Goal: Task Accomplishment & Management: Complete application form

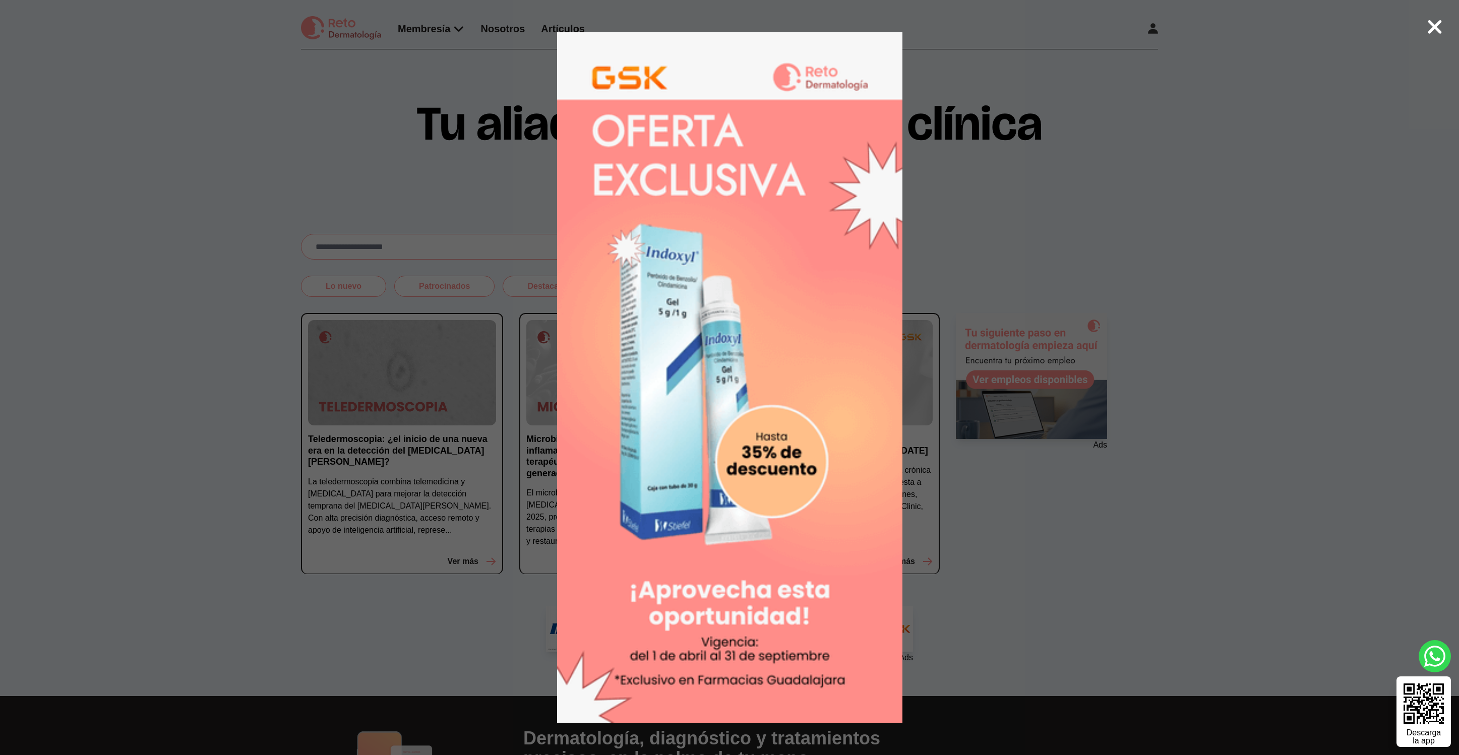
click at [960, 191] on div at bounding box center [729, 377] width 1459 height 755
click at [1011, 246] on div at bounding box center [729, 377] width 1459 height 755
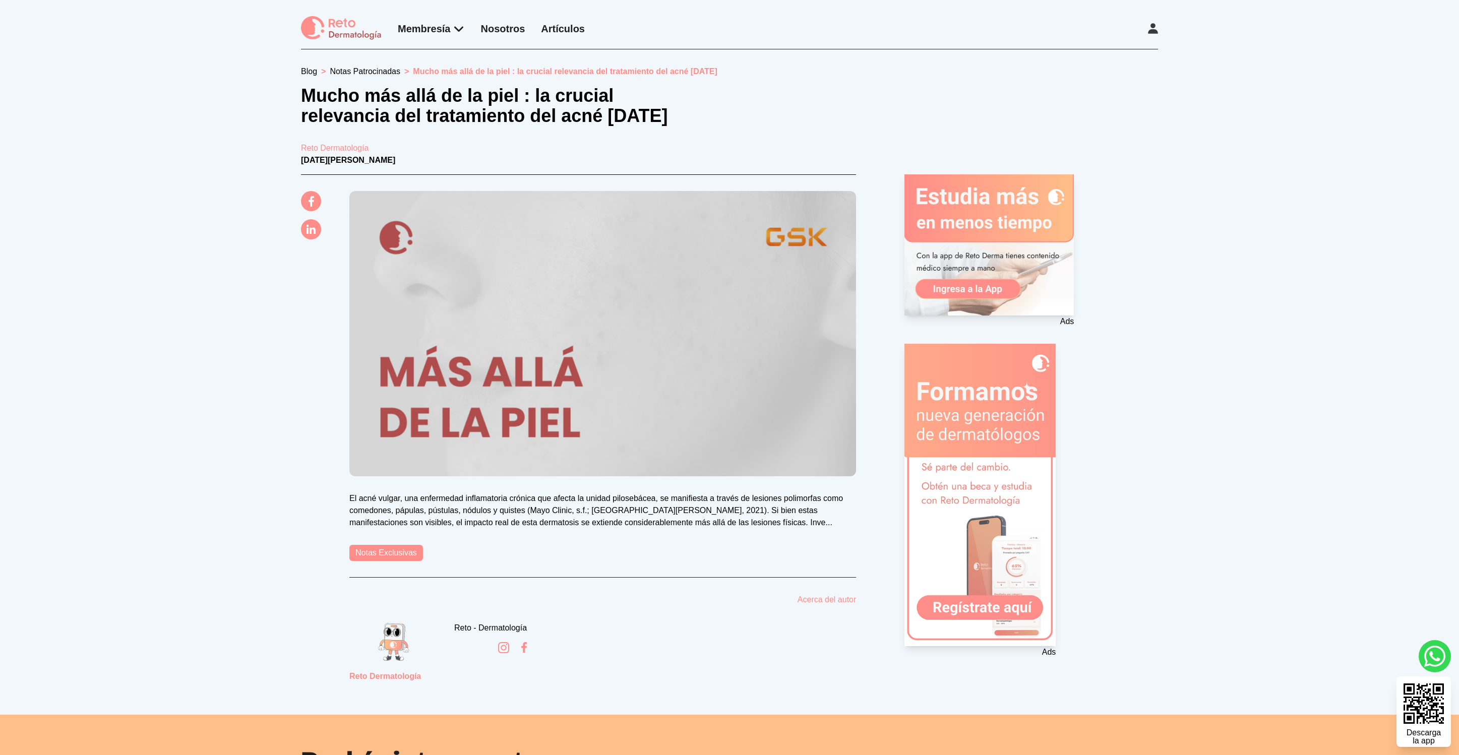
click at [391, 556] on link "Notas Exclusivas" at bounding box center [386, 553] width 74 height 16
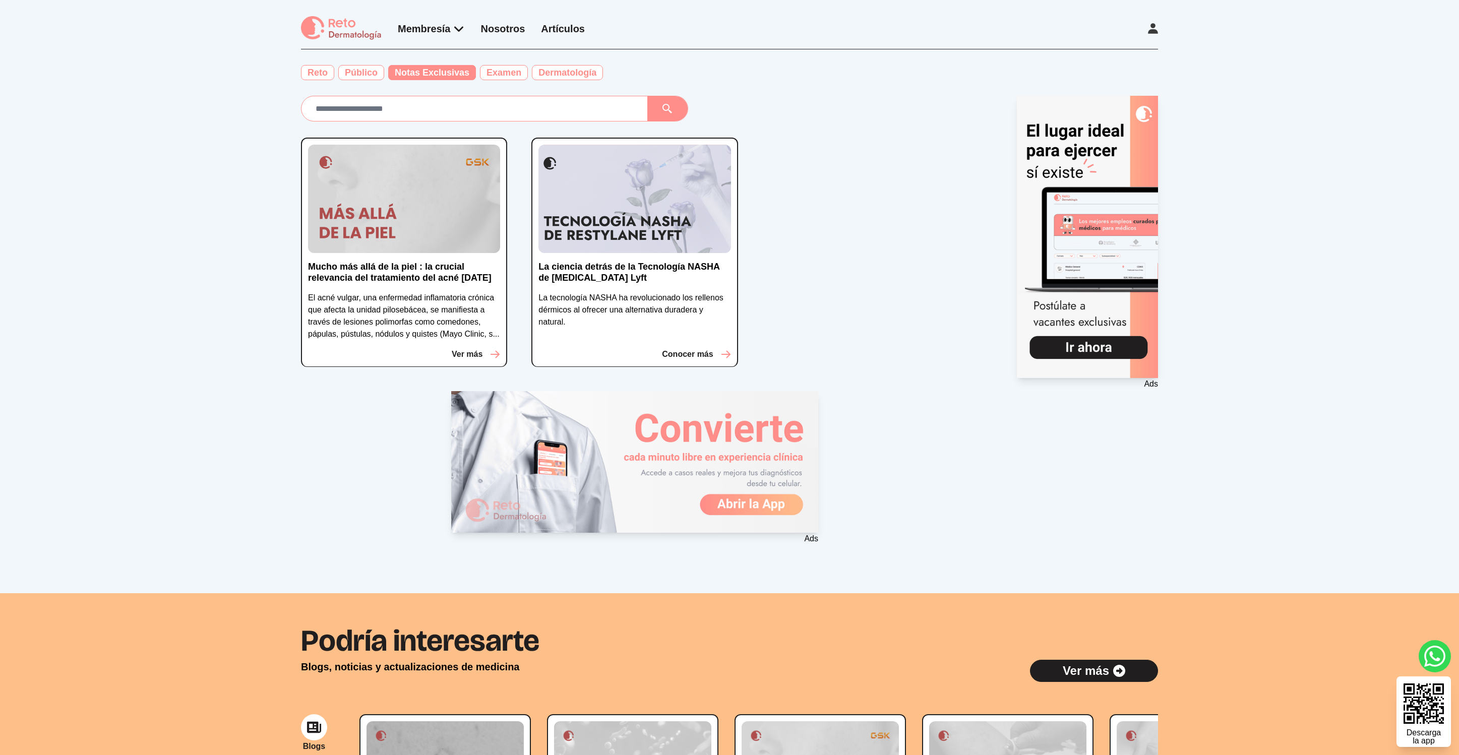
click at [420, 237] on img at bounding box center [404, 199] width 192 height 108
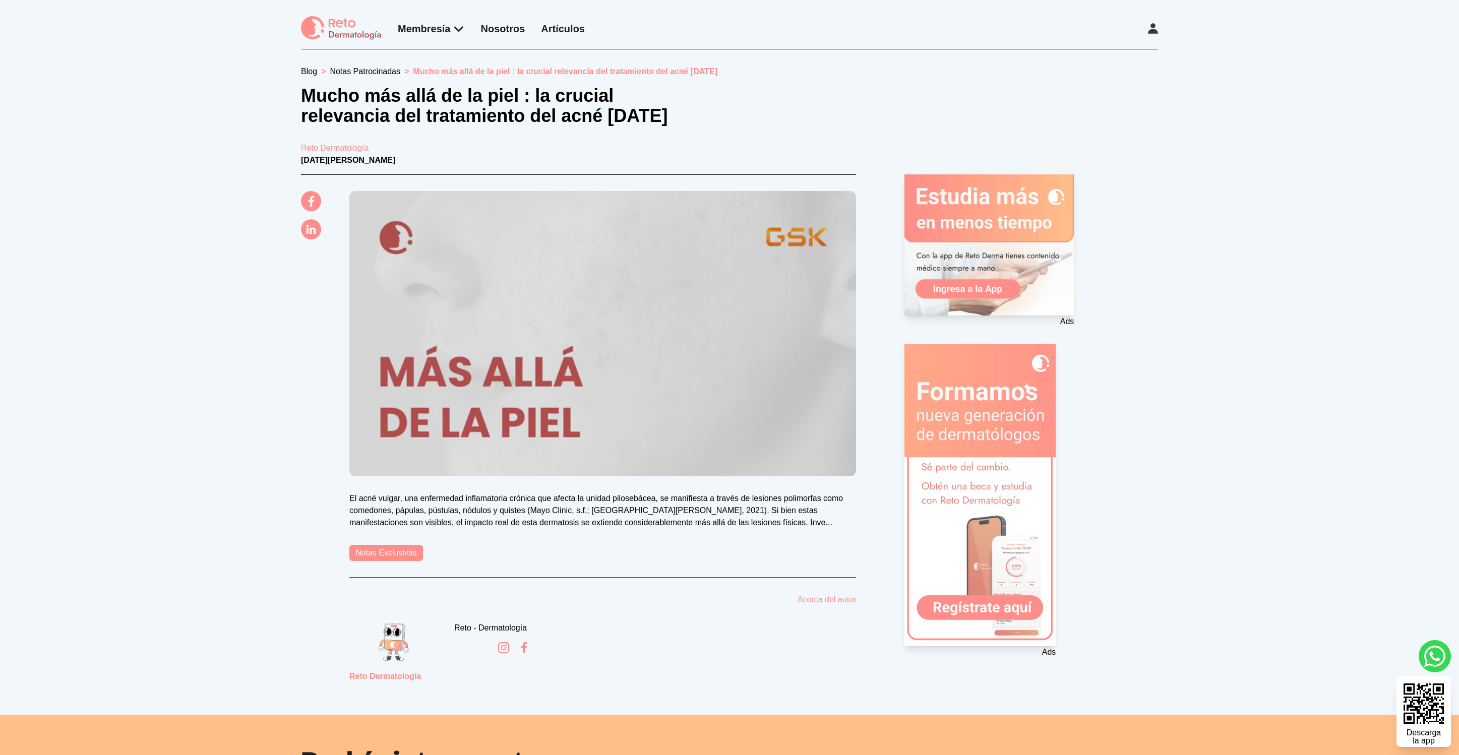
click at [538, 371] on img at bounding box center [602, 333] width 507 height 285
click at [399, 560] on link "Notas Exclusivas" at bounding box center [386, 553] width 74 height 16
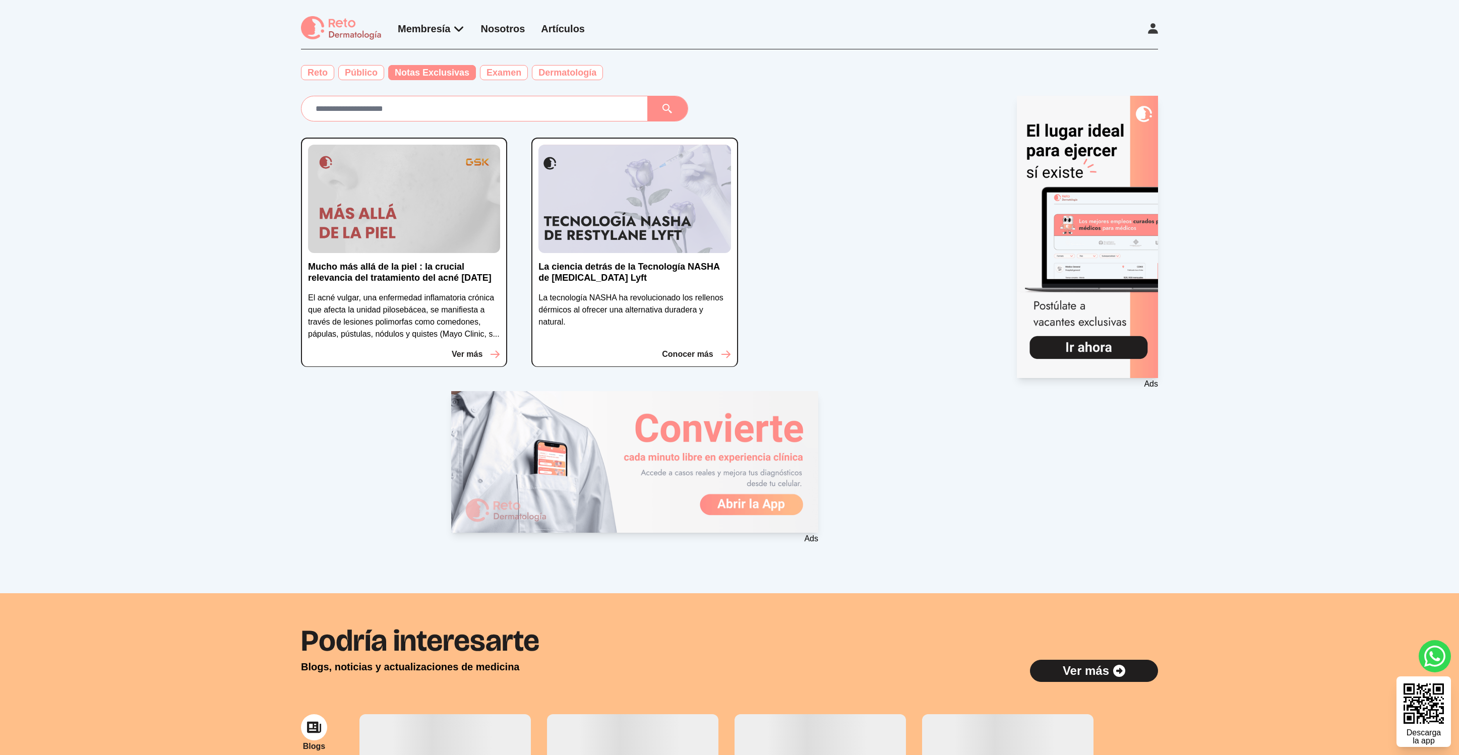
click at [393, 322] on p "El acné vulgar, una enfermedad inflamatoria crónica que afecta la unidad pilose…" at bounding box center [404, 316] width 192 height 48
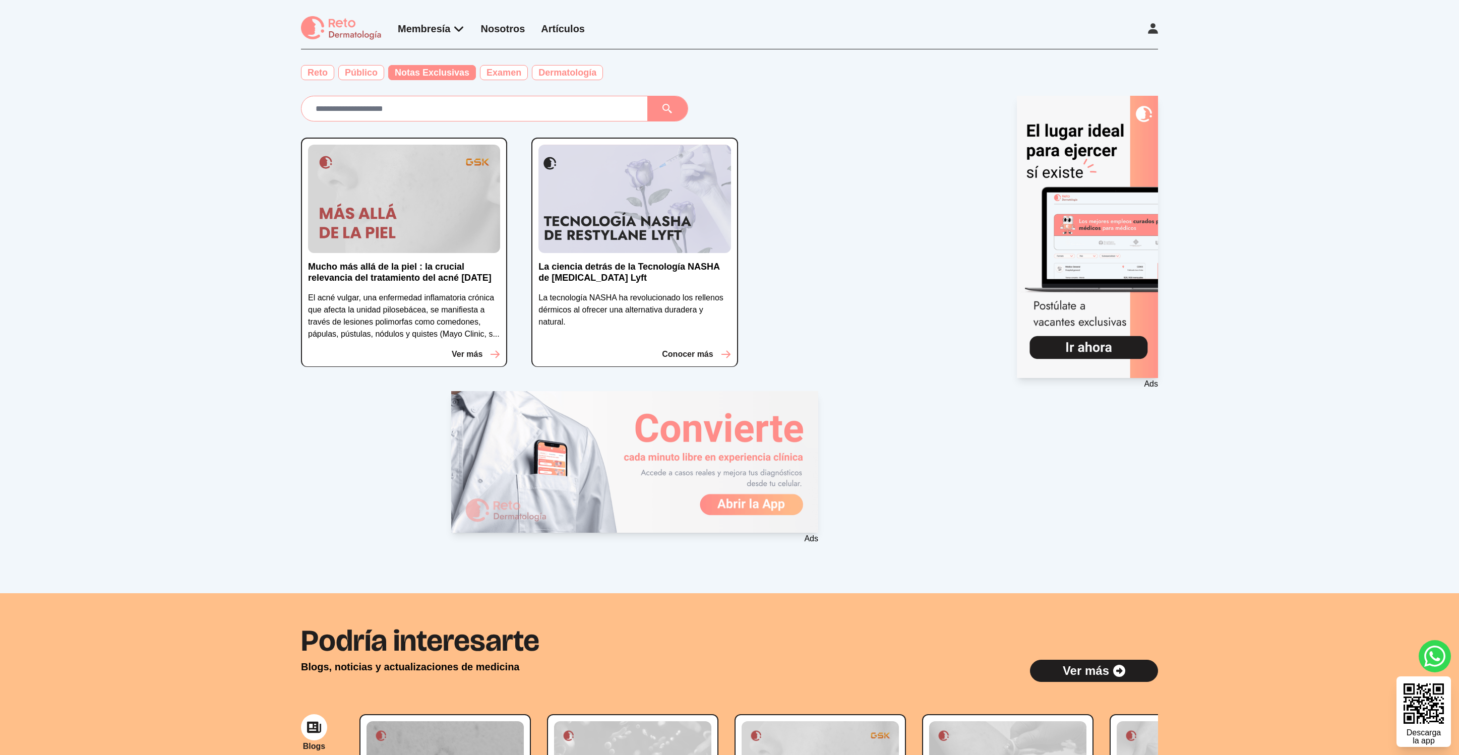
click at [399, 238] on img at bounding box center [404, 199] width 192 height 108
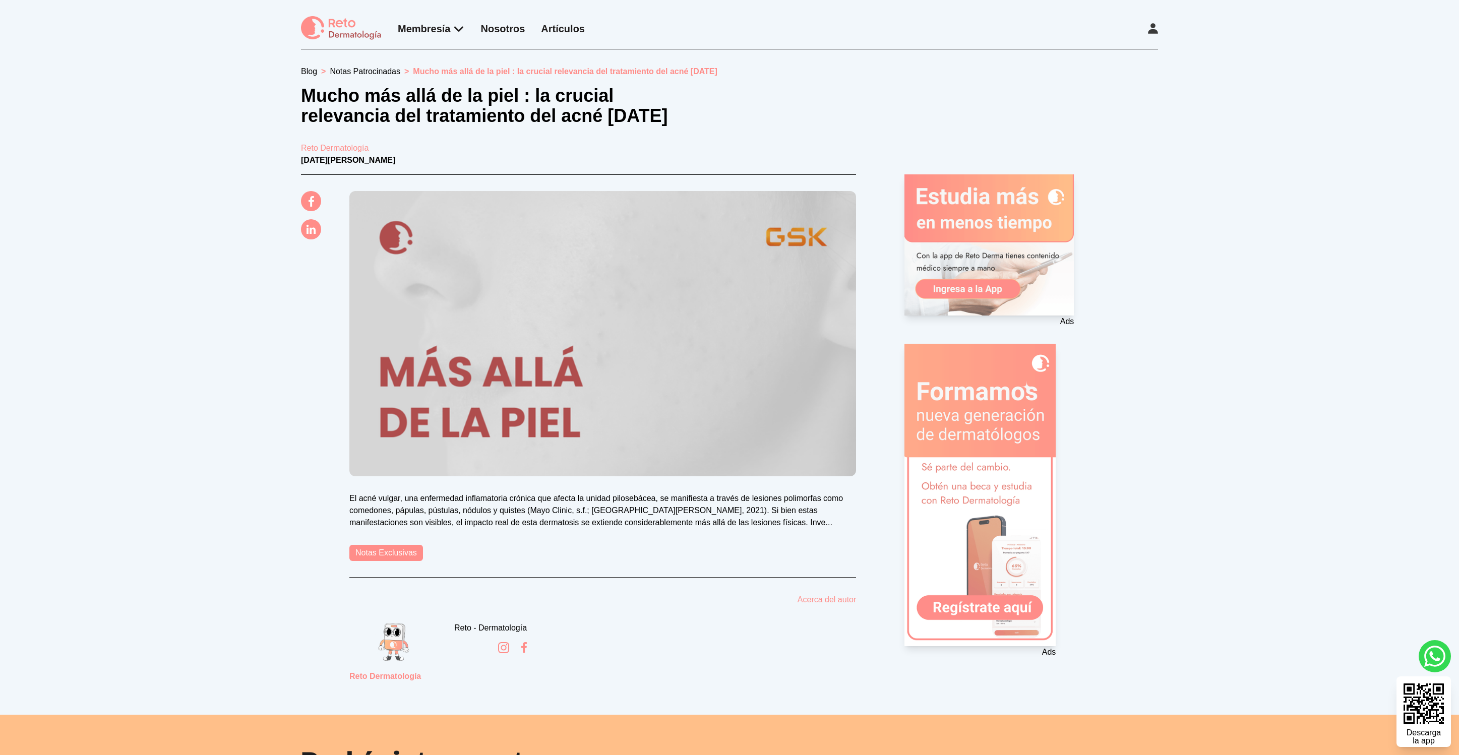
scroll to position [8, 0]
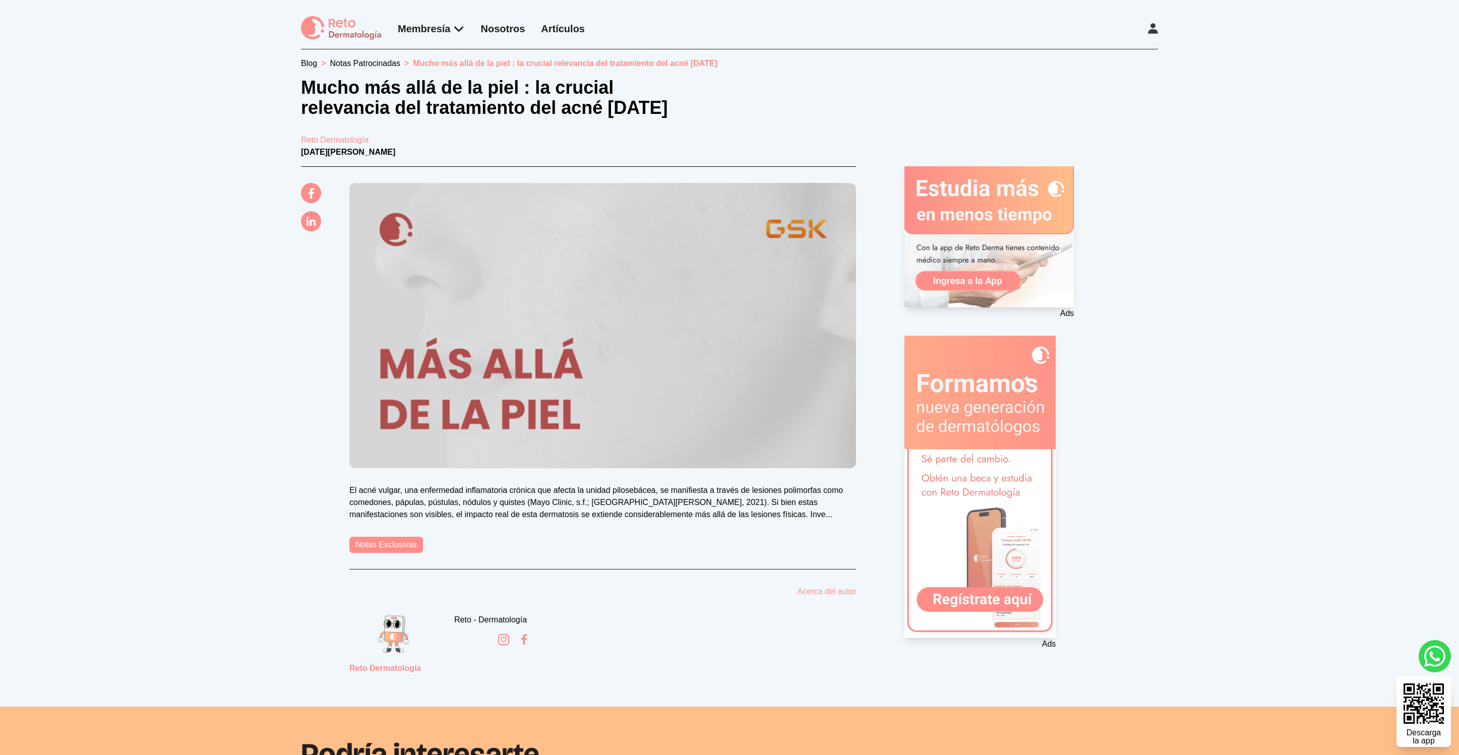
click at [1151, 29] on icon at bounding box center [1153, 28] width 10 height 11
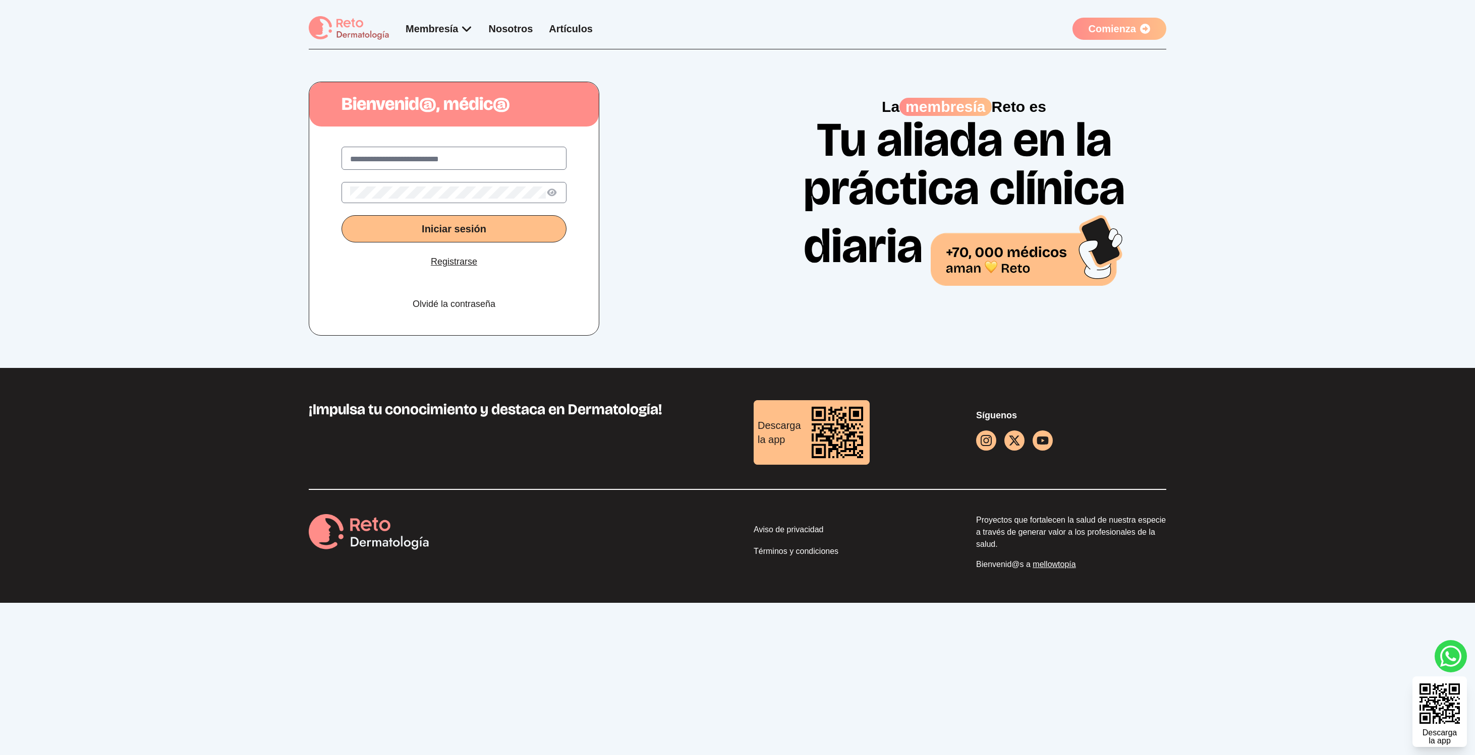
click at [510, 153] on input "text" at bounding box center [454, 159] width 208 height 12
type input "**********"
click at [341, 215] on button "Iniciar sesión" at bounding box center [453, 228] width 225 height 27
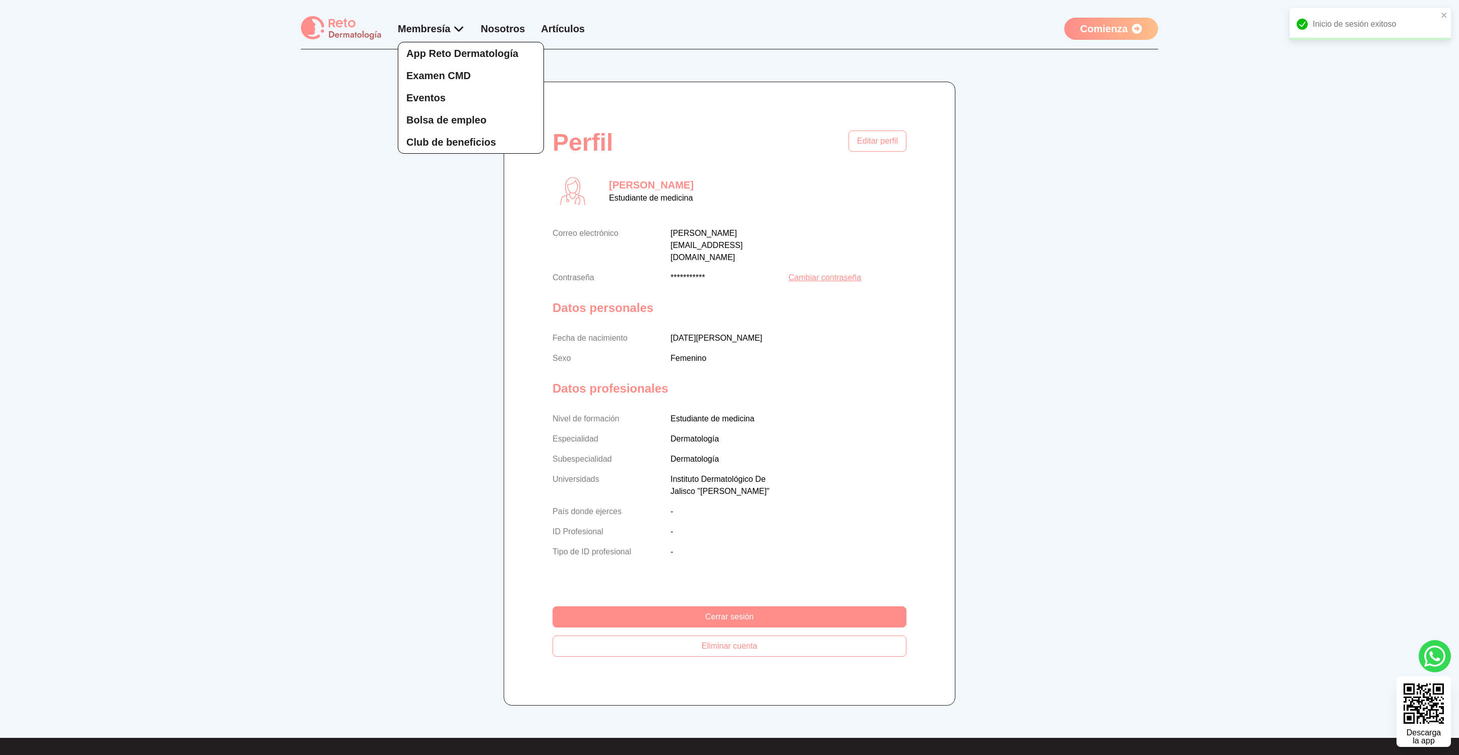
click at [451, 38] on div "App Reto Dermatología Examen CMD Eventos Bolsa de empleo Club de beneficios" at bounding box center [431, 88] width 67 height 132
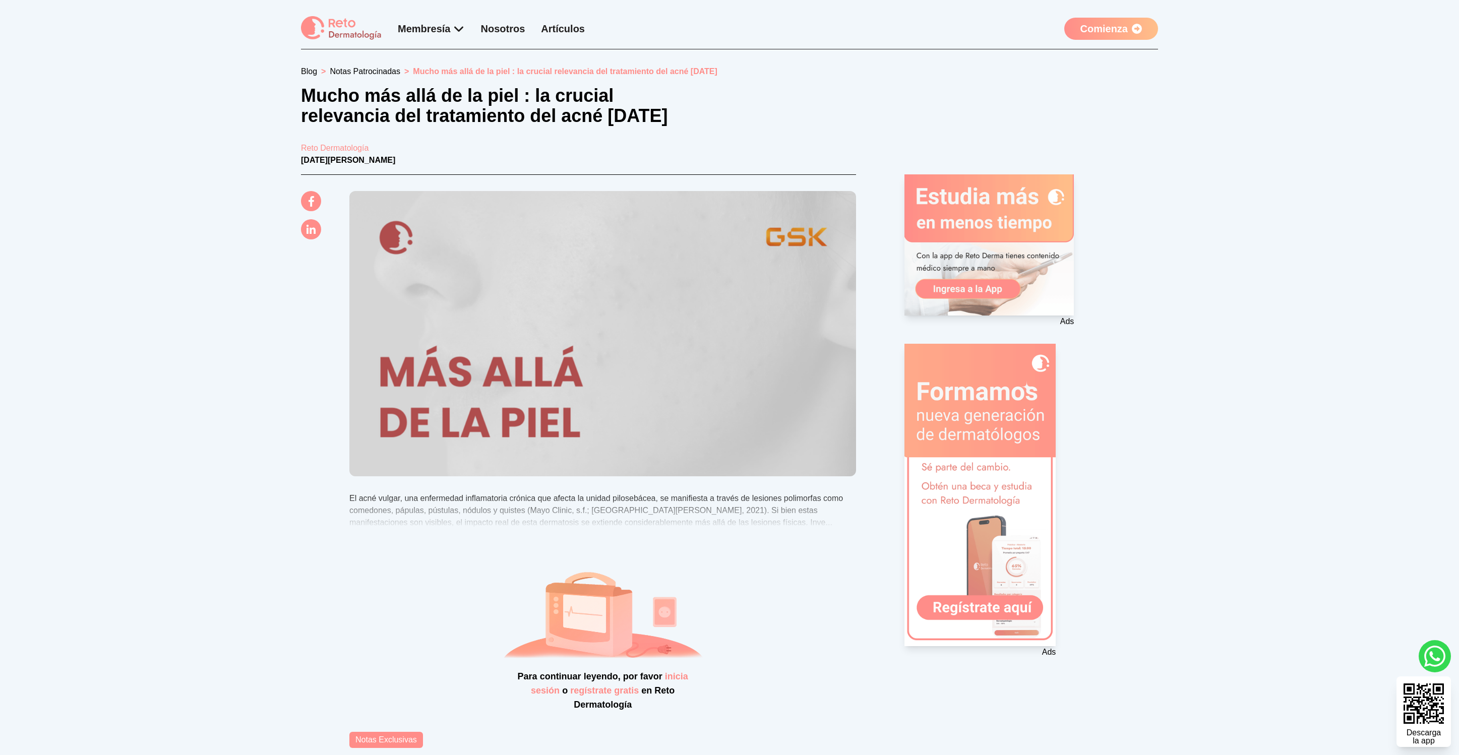
click at [1020, 218] on 1 at bounding box center [989, 244] width 169 height 141
